Goal: Find specific page/section: Find specific page/section

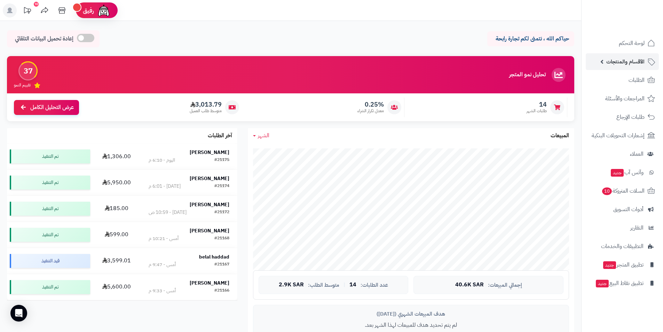
click at [225, 70] on link "الأقسام والمنتجات" at bounding box center [622, 61] width 73 height 17
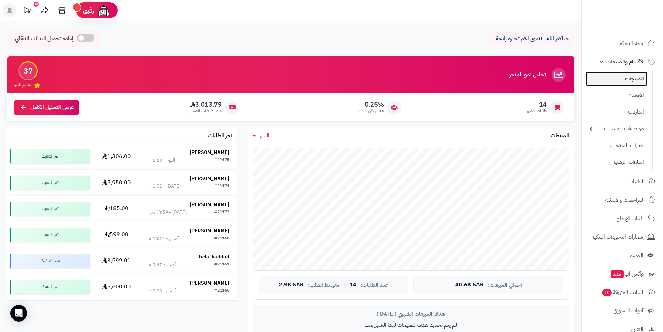
click at [225, 76] on link "المنتجات" at bounding box center [617, 79] width 62 height 14
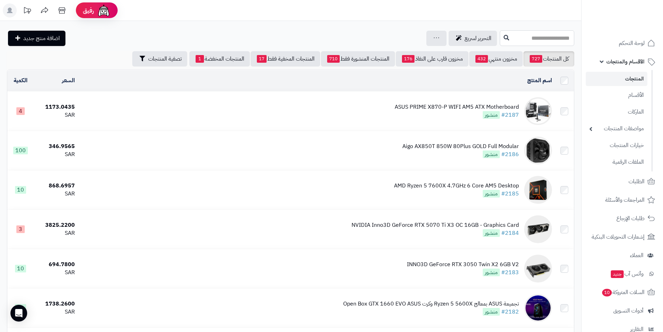
click at [501, 41] on input "text" at bounding box center [537, 38] width 74 height 16
